Goal: Task Accomplishment & Management: Manage account settings

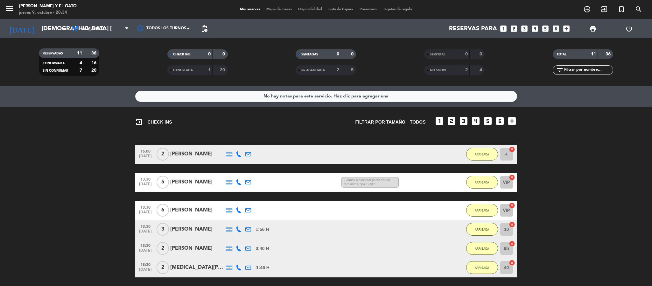
scroll to position [164, 0]
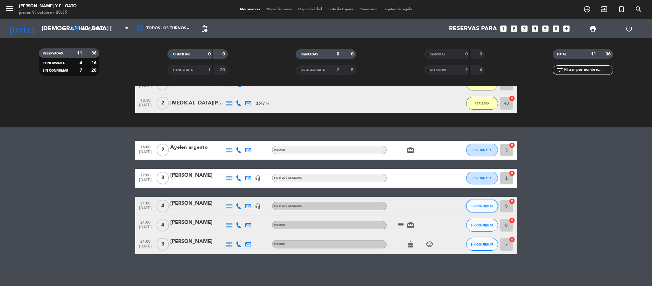
click at [481, 200] on button "SIN CONFIRMAR" at bounding box center [482, 205] width 32 height 13
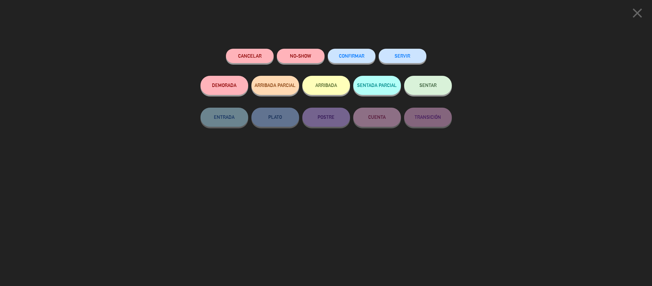
click at [327, 84] on button "ARRIBADA" at bounding box center [326, 85] width 48 height 19
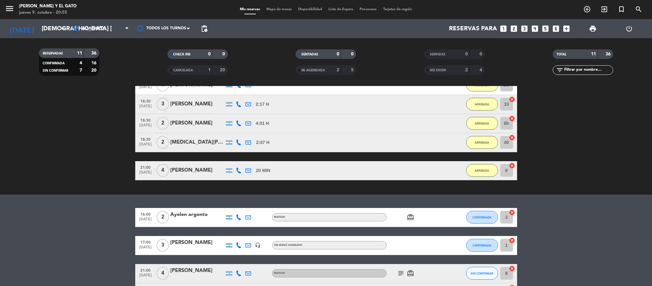
scroll to position [173, 0]
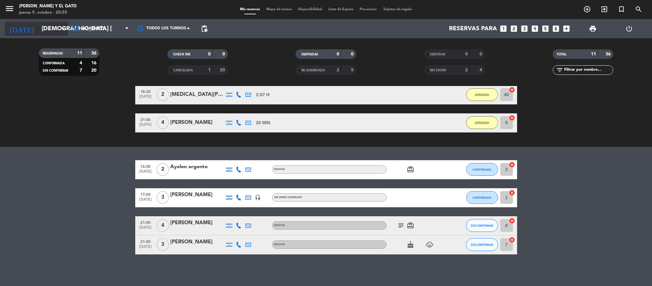
click at [49, 27] on input "[DEMOGRAPHIC_DATA] [DATE]" at bounding box center [76, 28] width 77 height 13
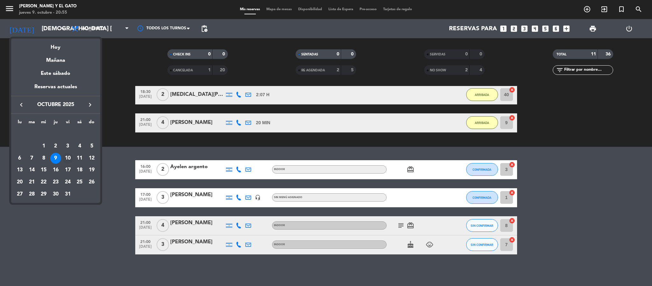
click at [69, 154] on div "10" at bounding box center [67, 158] width 11 height 11
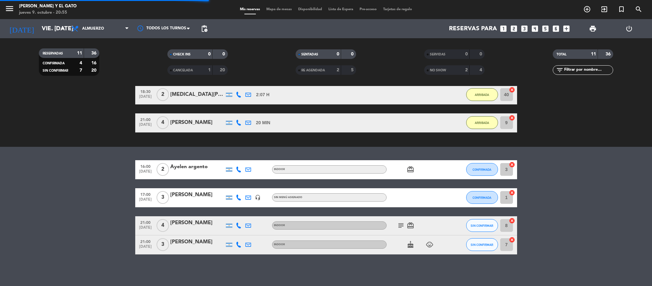
scroll to position [0, 0]
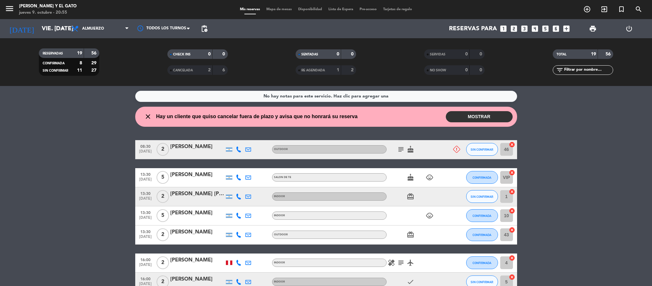
click at [475, 115] on button "MOSTRAR" at bounding box center [479, 116] width 67 height 11
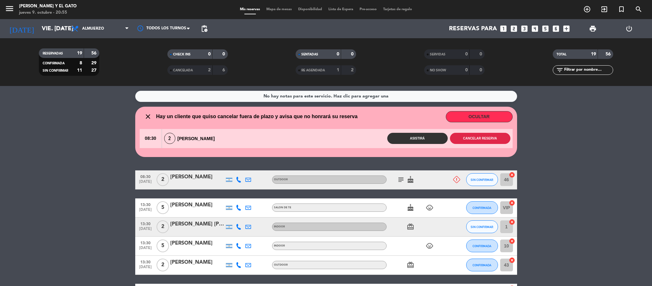
click at [476, 140] on button "Cancelar reserva" at bounding box center [480, 138] width 60 height 11
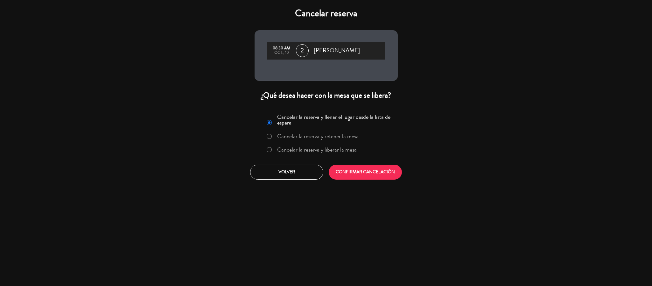
click at [292, 145] on label "Cancelar la reserva y liberar la mesa" at bounding box center [311, 149] width 97 height 11
click at [365, 167] on button "CONFIRMAR CANCELACIÓN" at bounding box center [365, 171] width 73 height 15
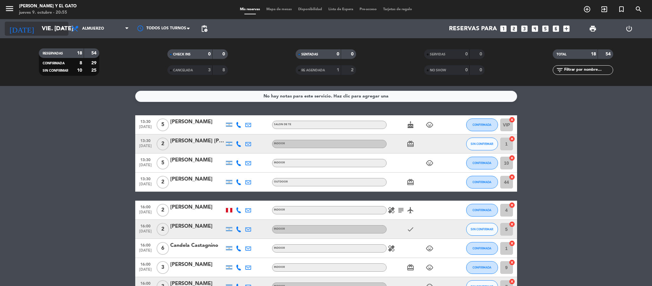
click at [60, 31] on icon "arrow_drop_down" at bounding box center [63, 29] width 8 height 8
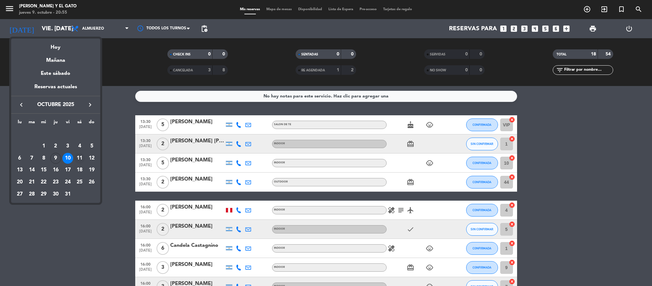
click at [82, 157] on div "11" at bounding box center [79, 158] width 11 height 11
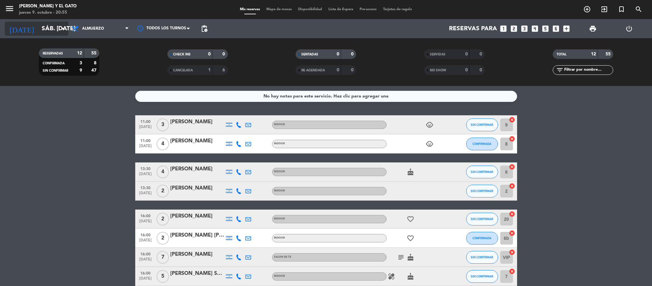
click at [38, 30] on input "sáb. [DATE]" at bounding box center [76, 28] width 77 height 13
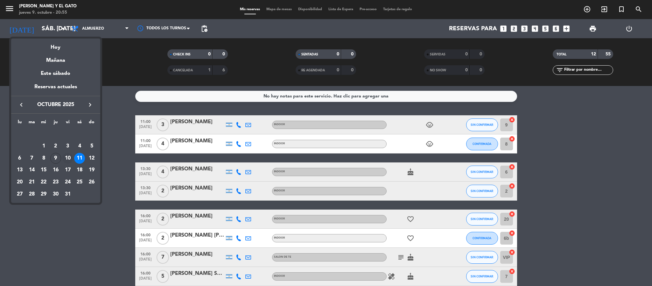
click at [68, 161] on div "10" at bounding box center [67, 158] width 11 height 11
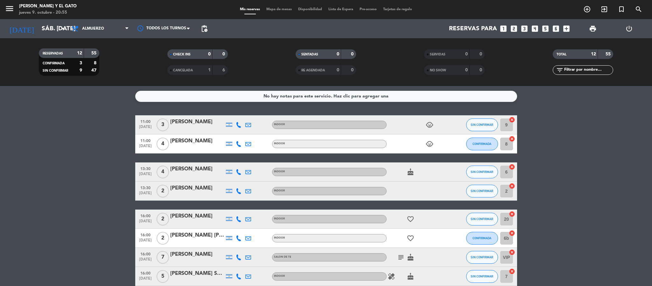
type input "vie. [DATE]"
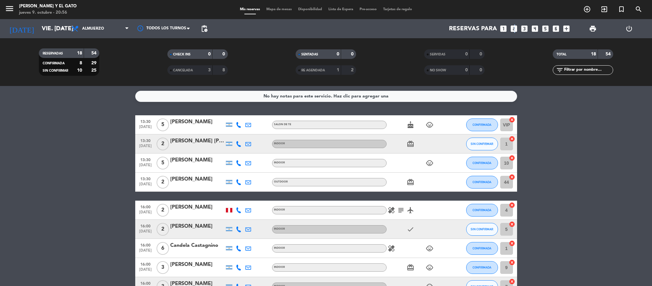
click at [513, 29] on icon "looks_two" at bounding box center [514, 28] width 8 height 8
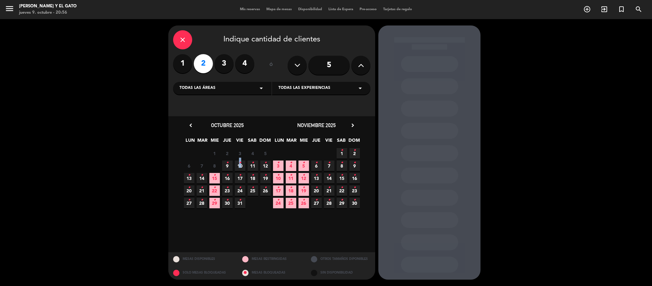
click at [240, 165] on icon "•" at bounding box center [240, 162] width 2 height 10
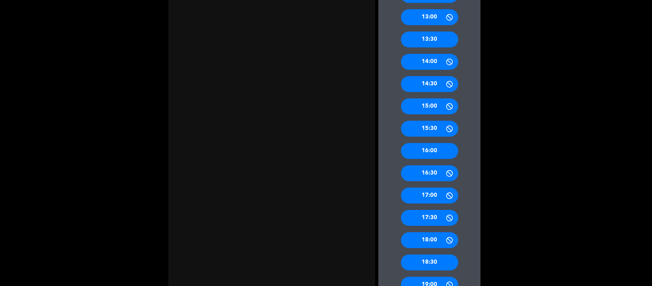
scroll to position [286, 0]
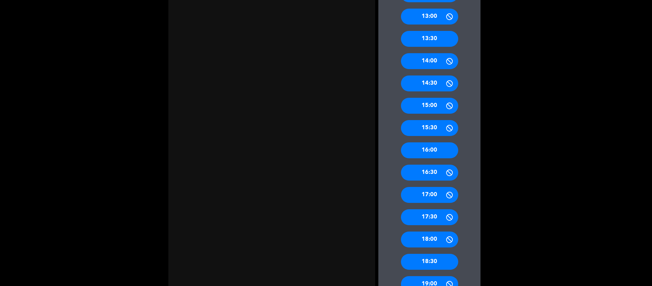
click at [428, 219] on div "17:30" at bounding box center [429, 217] width 57 height 16
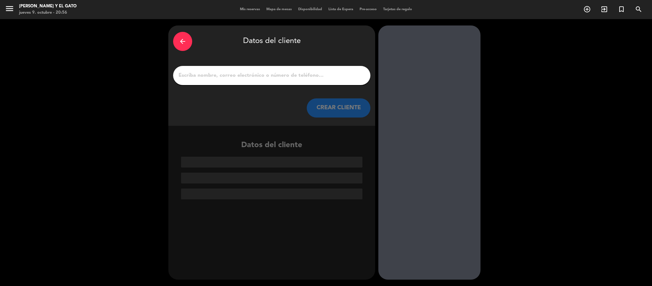
click at [252, 76] on input "1" at bounding box center [272, 75] width 188 height 9
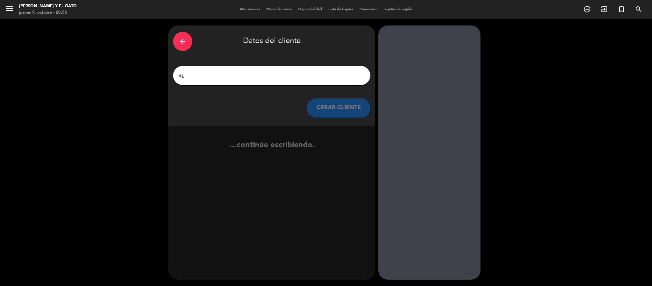
type input "n"
type input "m"
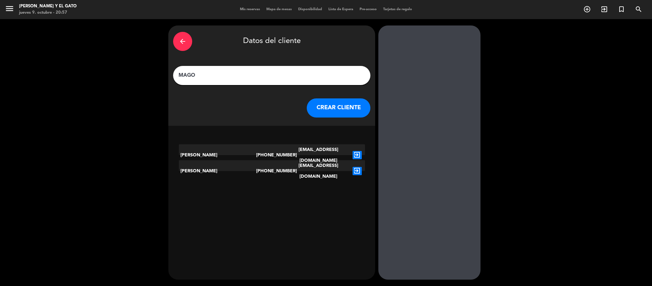
click at [270, 83] on div "MAGO" at bounding box center [271, 75] width 197 height 19
click at [279, 73] on input "MAGO" at bounding box center [272, 75] width 188 height 9
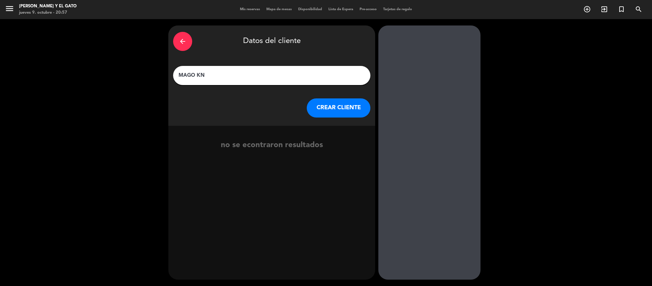
type input "MAGO KN"
click at [354, 107] on button "CREAR CLIENTE" at bounding box center [339, 107] width 64 height 19
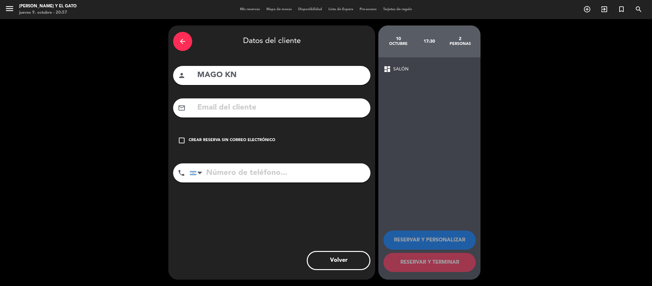
click at [261, 104] on input "text" at bounding box center [281, 107] width 169 height 13
type input "[EMAIL_ADDRESS][DOMAIN_NAME]"
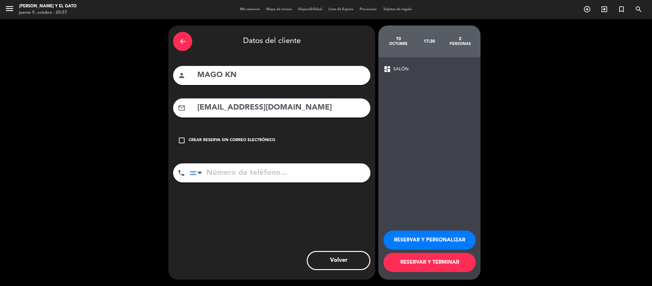
click at [236, 180] on input "tel" at bounding box center [280, 172] width 181 height 19
type input "1153251615"
click at [426, 259] on button "RESERVAR Y TERMINAR" at bounding box center [429, 262] width 92 height 19
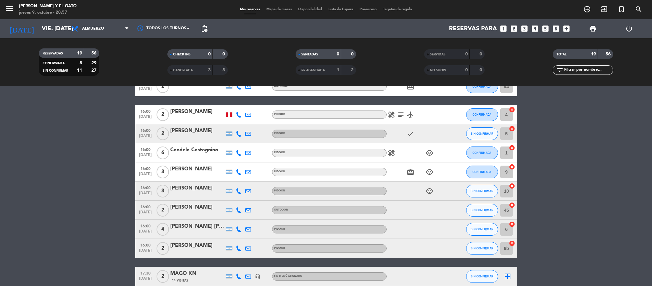
scroll to position [143, 0]
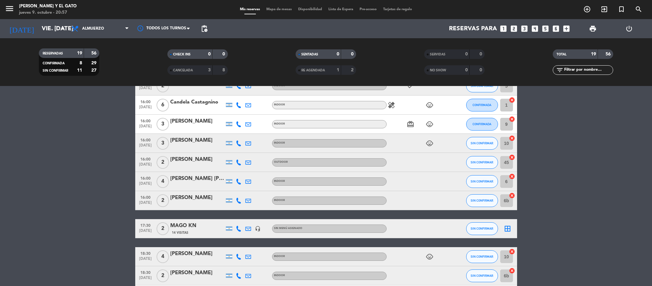
click at [504, 228] on icon "border_all" at bounding box center [508, 229] width 8 height 8
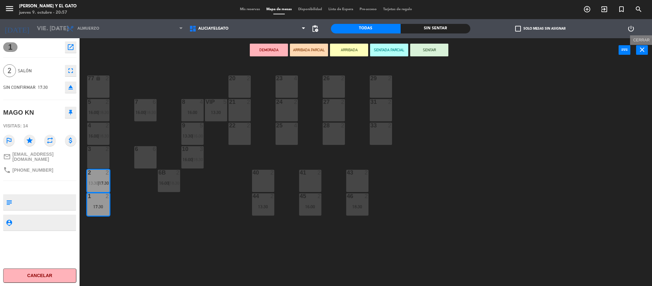
click at [641, 49] on icon "close" at bounding box center [642, 50] width 8 height 8
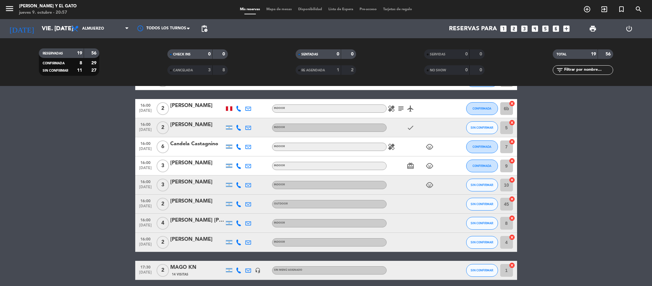
scroll to position [48, 0]
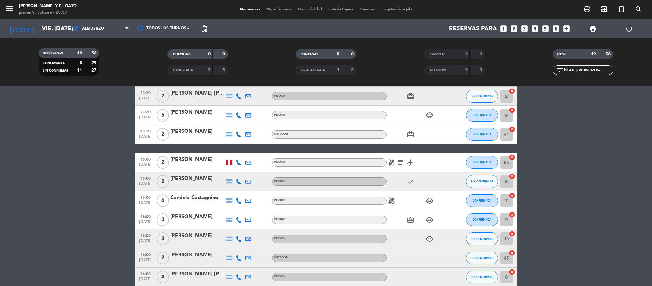
click at [186, 183] on div at bounding box center [197, 185] width 54 height 5
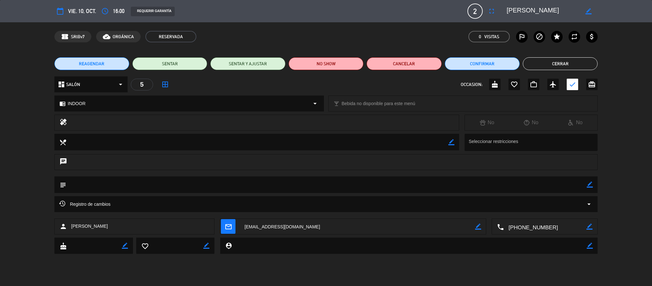
click at [165, 86] on icon "border_all" at bounding box center [165, 84] width 8 height 8
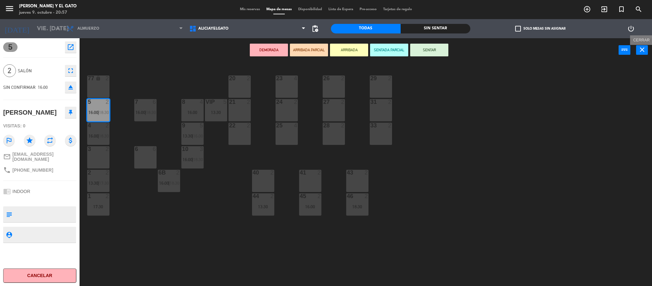
click at [642, 52] on icon "close" at bounding box center [642, 50] width 8 height 8
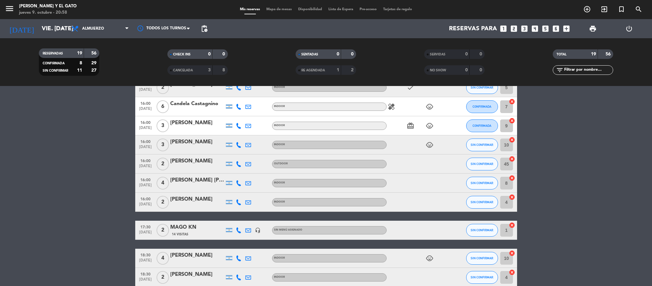
scroll to position [239, 0]
